Goal: Task Accomplishment & Management: Use online tool/utility

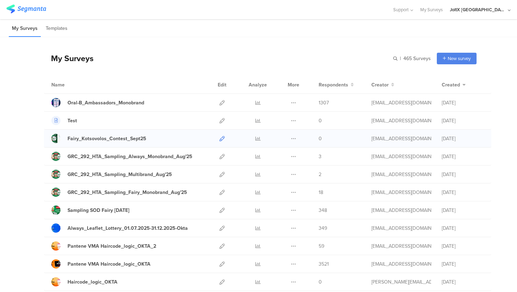
click at [221, 139] on icon at bounding box center [222, 138] width 5 height 5
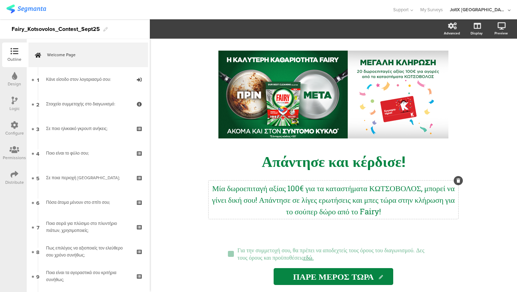
click at [237, 201] on div "Μία δωροεπιταγή αξίας 100€ για τα καταστήματα ΚΩΤΣΟΒΟΛΟΣ, μπορεί να γίνει δική …" at bounding box center [334, 200] width 250 height 38
click at [210, 30] on span at bounding box center [212, 29] width 26 height 8
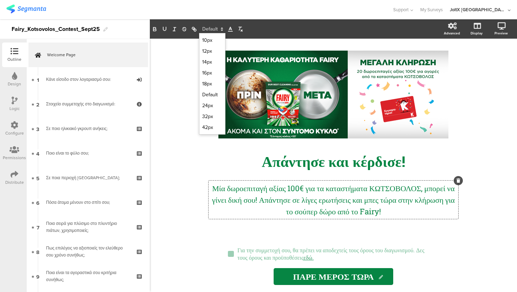
click at [264, 200] on p "Μία δωροεπιταγή αξίας 100€ για τα καταστήματα ΚΩΤΣΟΒΟΛΟΣ, μπορεί να γίνει δική …" at bounding box center [333, 200] width 246 height 35
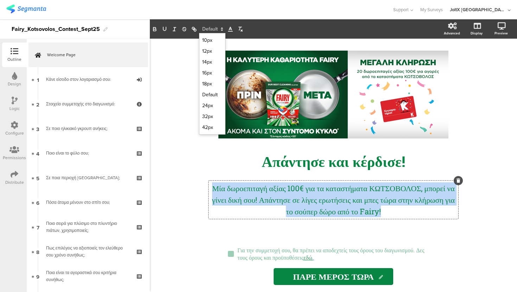
click at [264, 200] on p "Μία δωροεπιταγή αξίας 100€ για τα καταστήματα ΚΩΤΣΟΒΟΛΟΣ, μπορεί να γίνει δική …" at bounding box center [333, 200] width 246 height 35
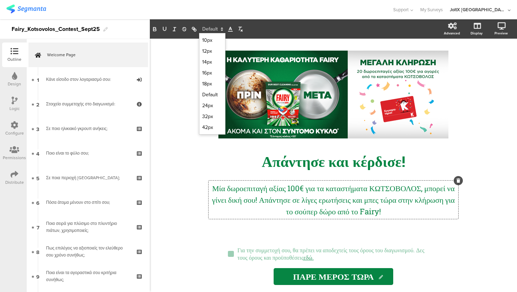
click at [180, 61] on div "/ Απάντησε και κέρδισε! Απάντησε και κέρδισε! Μία δωροεπιταγή αξίας 100€ για τα…" at bounding box center [333, 166] width 367 height 254
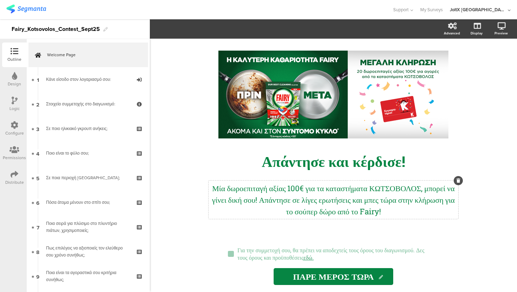
click at [271, 214] on div "Μία δωροεπιταγή αξίας 100€ για τα καταστήματα ΚΩΤΣΟΒΟΛΟΣ, μπορεί να γίνει δική …" at bounding box center [334, 200] width 250 height 38
click at [285, 198] on p "Μία δωροεπιταγή αξίας 100€ για τα καταστήματα ΚΩΤΣΟΒΟΛΟΣ, μπορεί να γίνει δική …" at bounding box center [333, 200] width 246 height 35
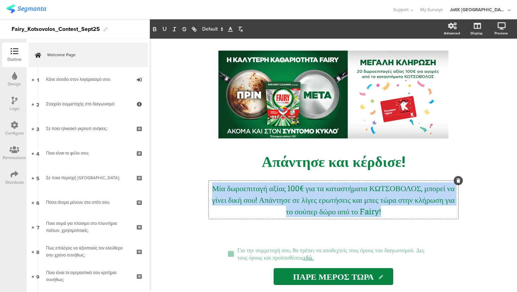
click at [285, 198] on p "Μία δωροεπιταγή αξίας 100€ για τα καταστήματα ΚΩΤΣΟΒΟΛΟΣ, μπορεί να γίνει δική …" at bounding box center [333, 200] width 246 height 35
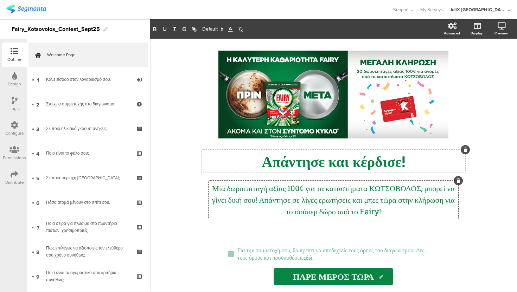
click at [308, 162] on div "Απάντησε και κέρδισε! Απάντησε και κέρδισε!" at bounding box center [334, 161] width 264 height 23
click at [203, 29] on span at bounding box center [202, 29] width 26 height 8
